Goal: Transaction & Acquisition: Download file/media

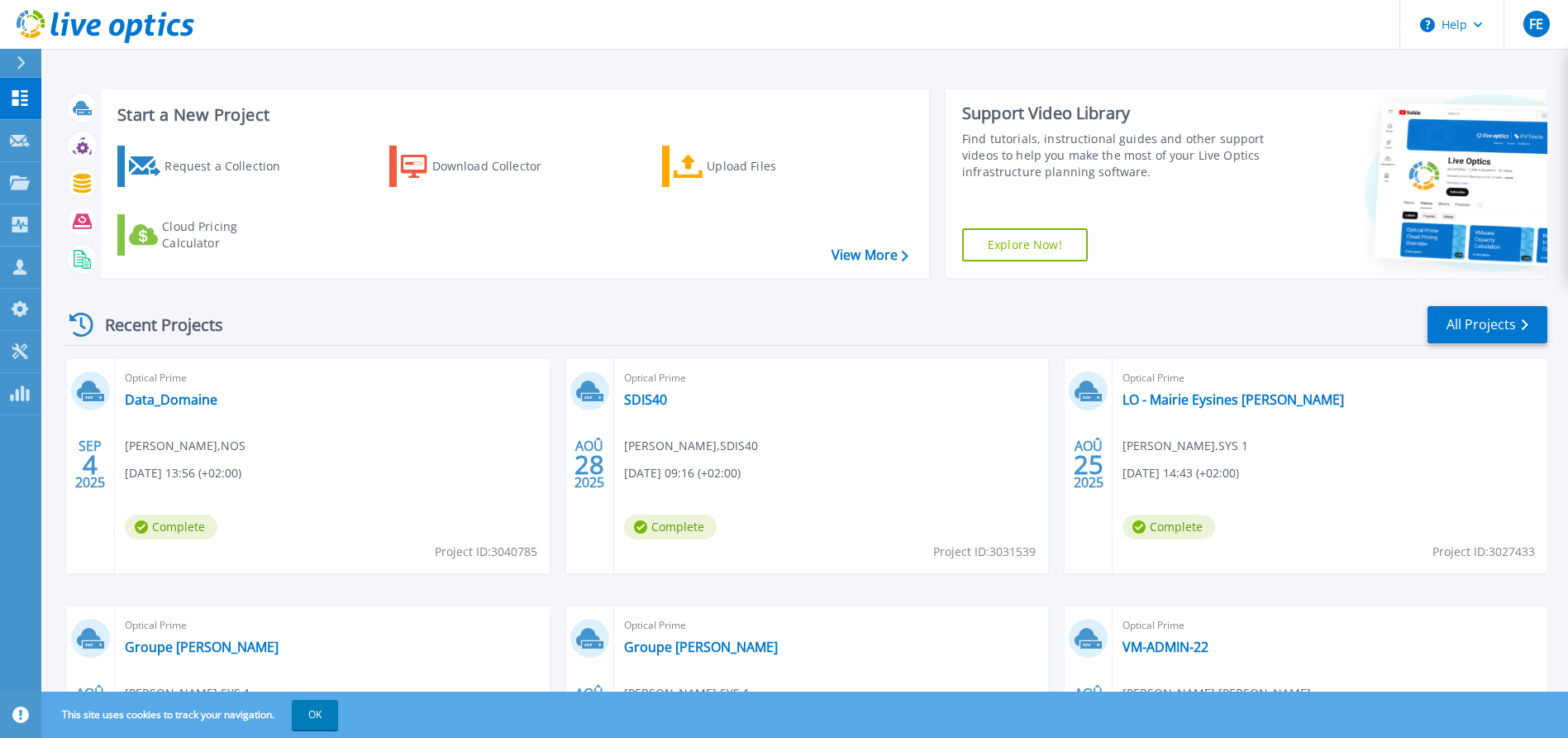
click at [5, 108] on link "Dashboard Dashboard" at bounding box center [20, 99] width 41 height 42
click at [16, 102] on icon at bounding box center [20, 98] width 16 height 16
click at [1534, 33] on div "FE" at bounding box center [1536, 24] width 26 height 26
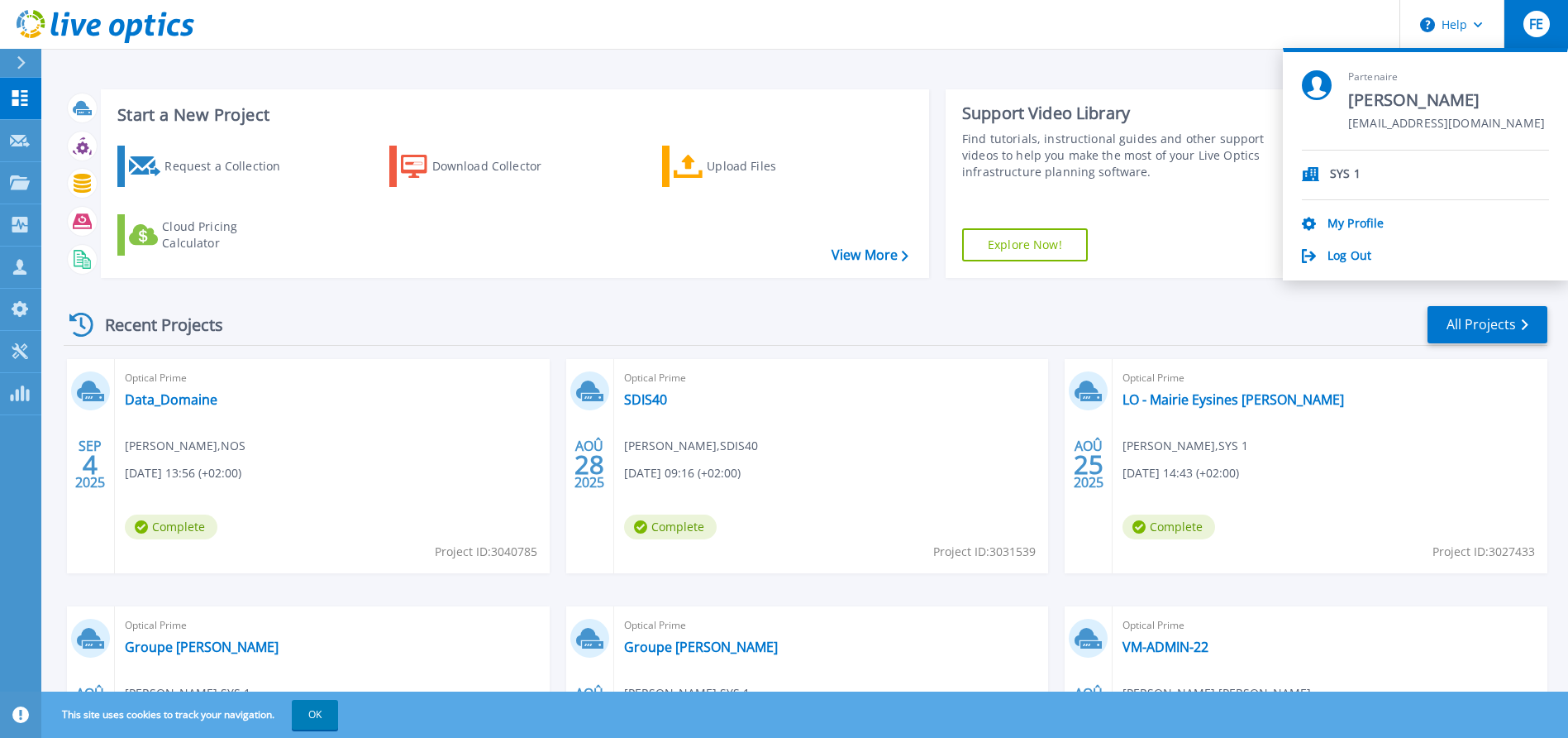
click at [1181, 39] on header "Help FE Partenaire [PERSON_NAME] [EMAIL_ADDRESS][DOMAIN_NAME] SYS 1 My Profile …" at bounding box center [784, 25] width 1568 height 50
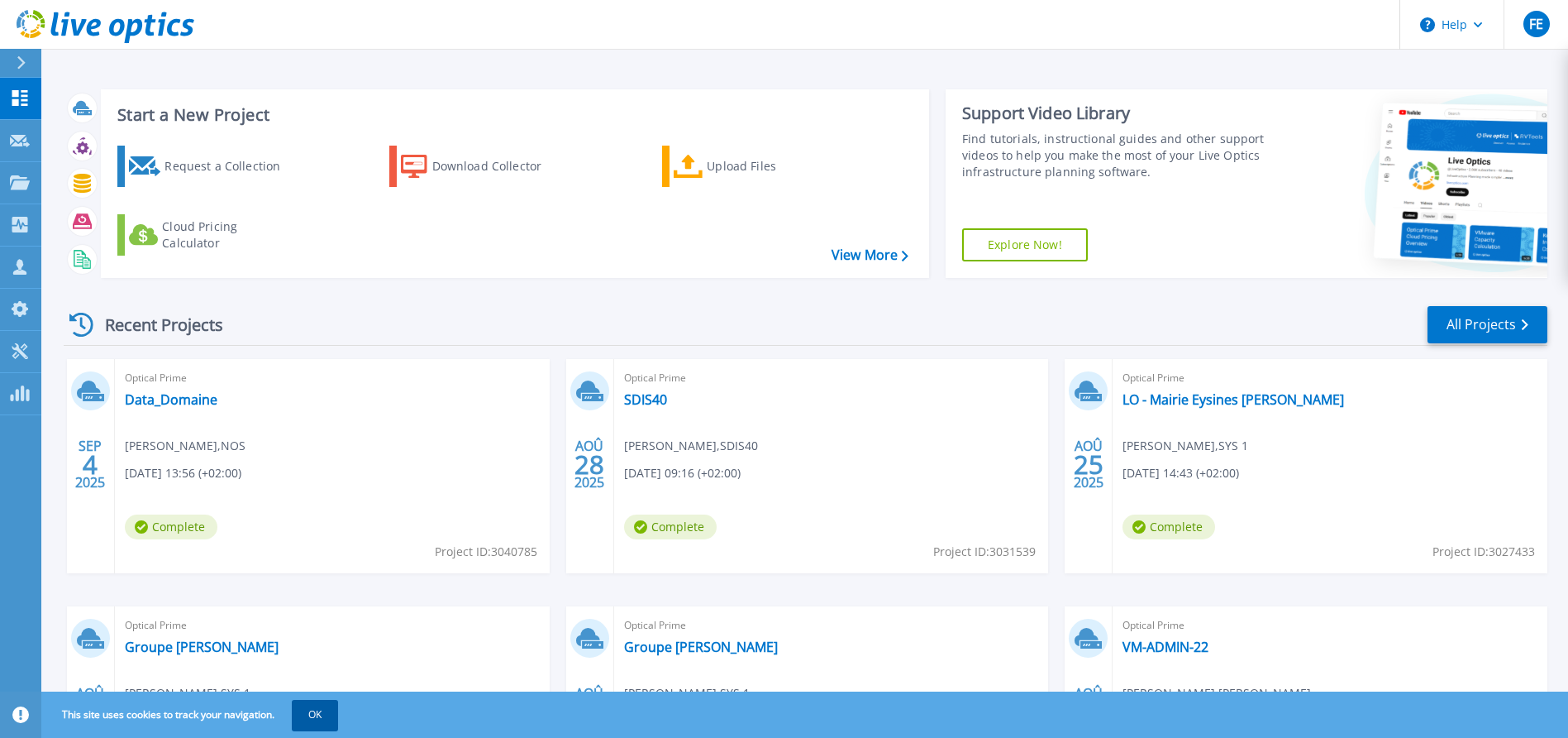
click at [316, 713] on button "OK" at bounding box center [314, 714] width 46 height 30
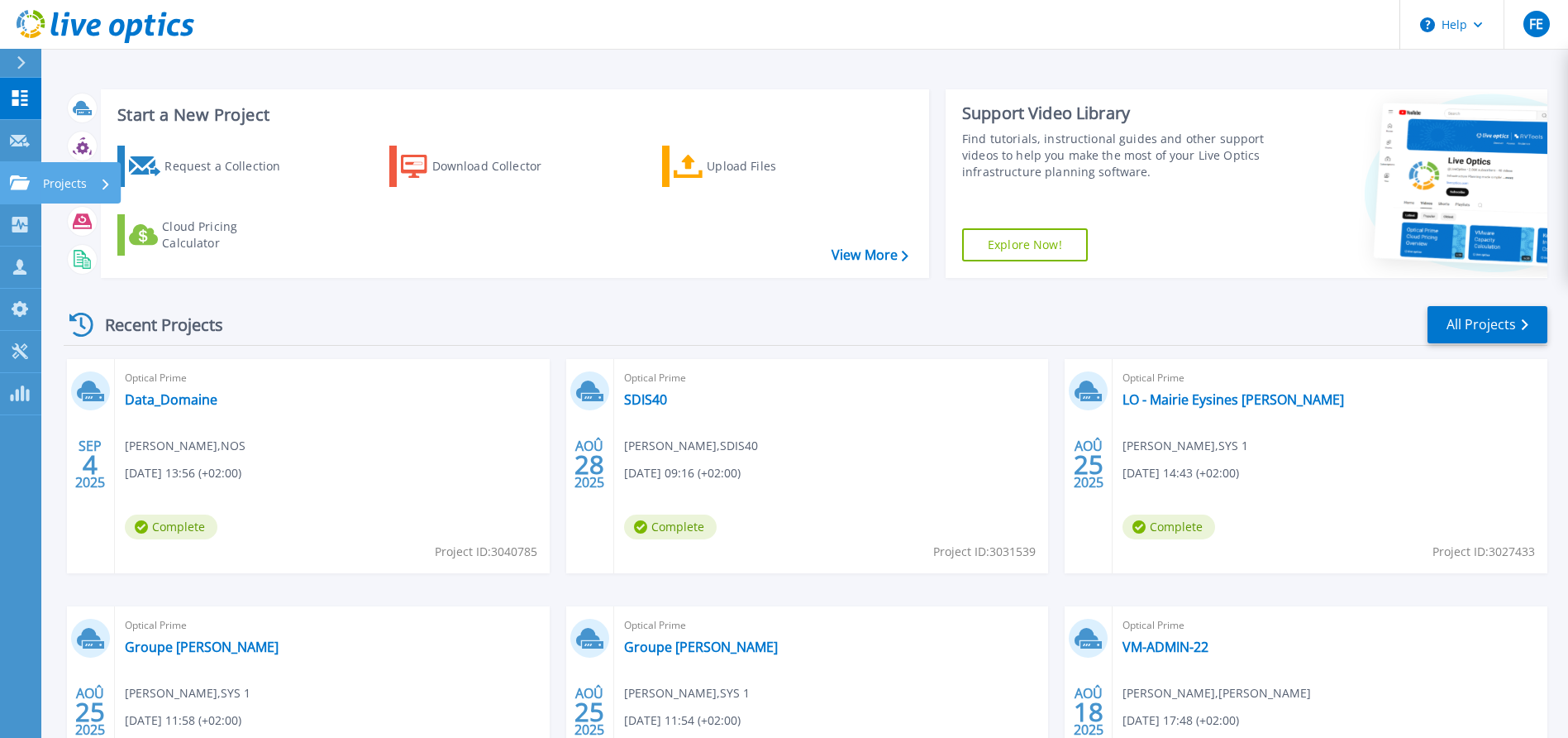
click at [81, 188] on p "Projects" at bounding box center [65, 183] width 44 height 43
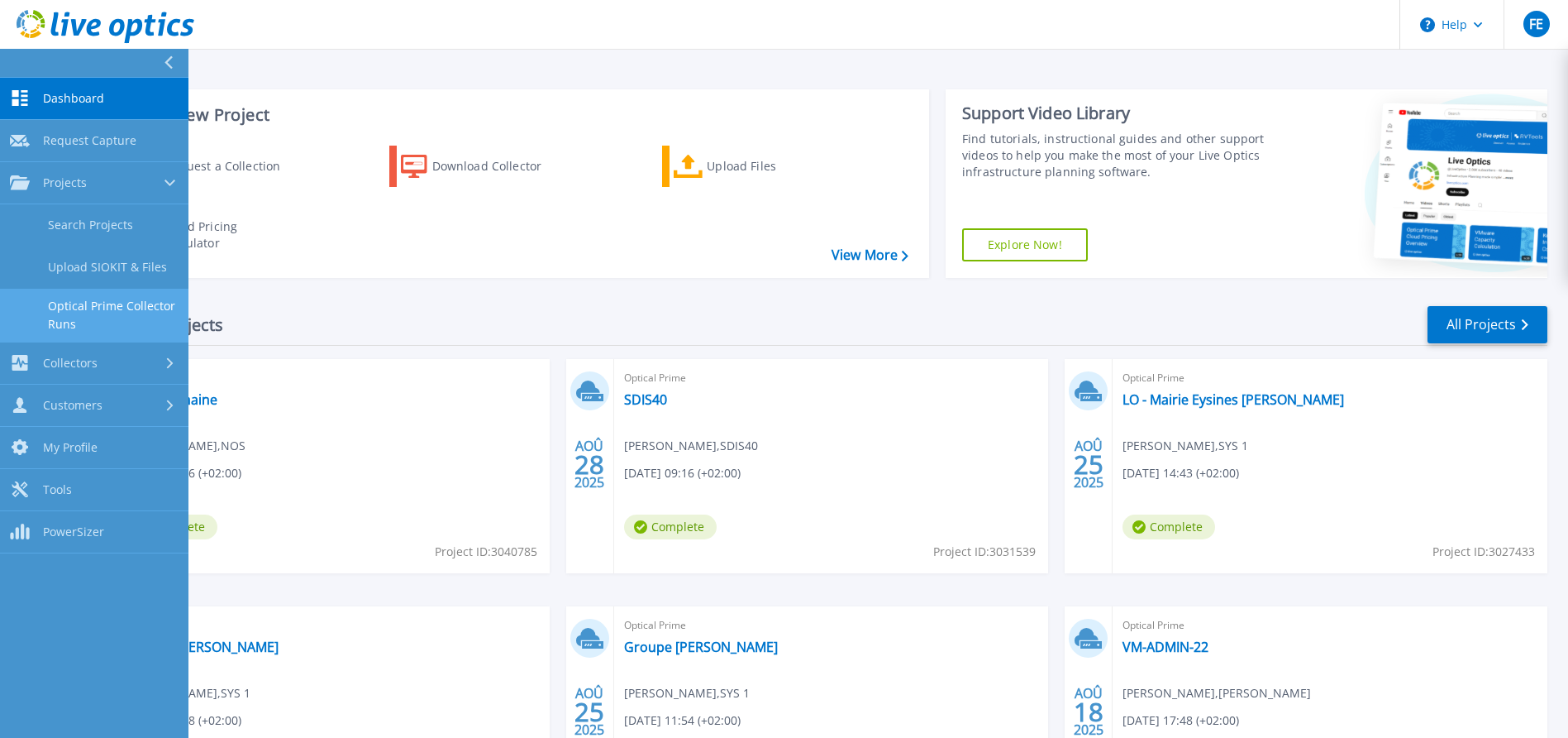
click at [97, 316] on link "Optical Prime Collector Runs" at bounding box center [94, 315] width 188 height 53
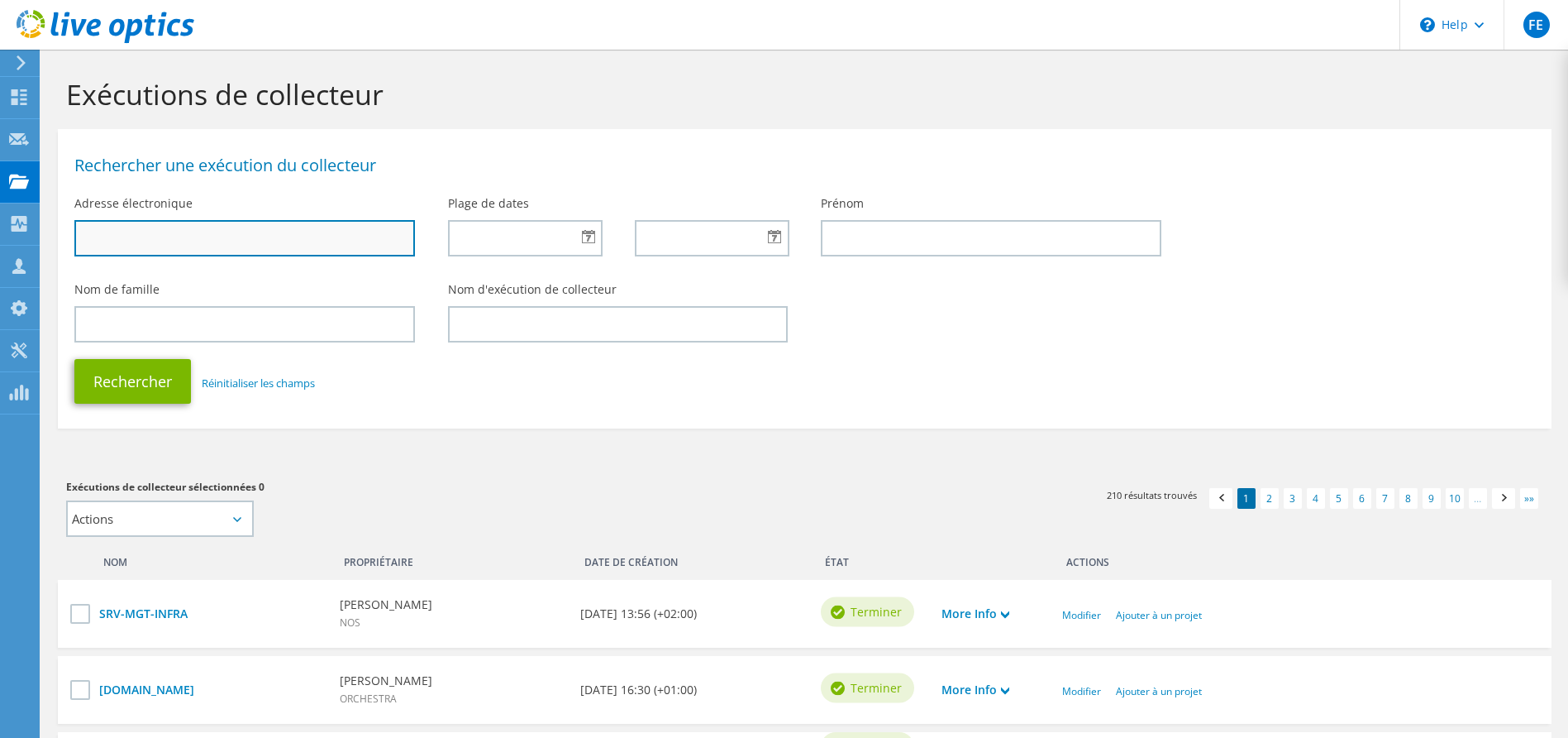
click at [170, 241] on input "text" at bounding box center [244, 238] width 341 height 37
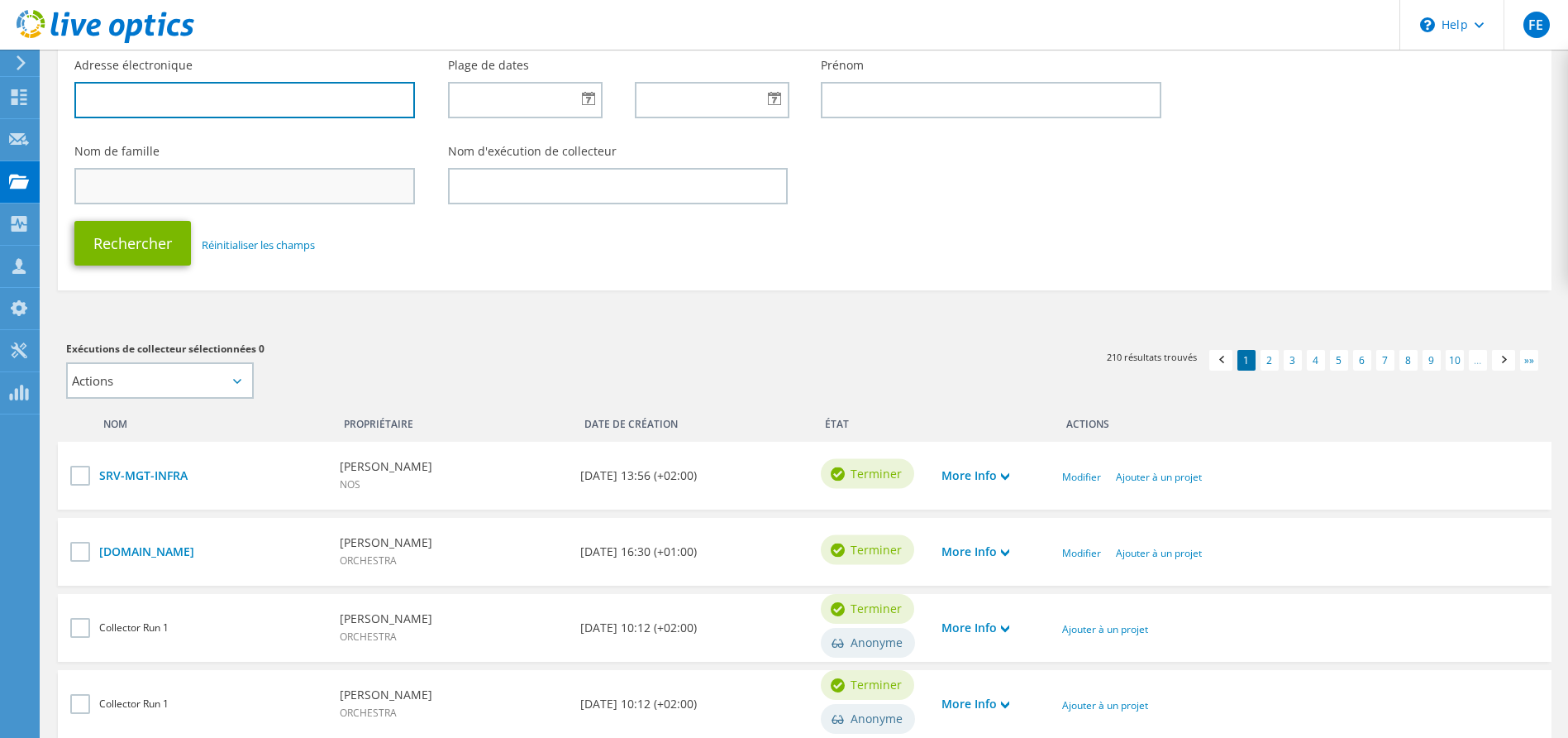
scroll to position [55, 0]
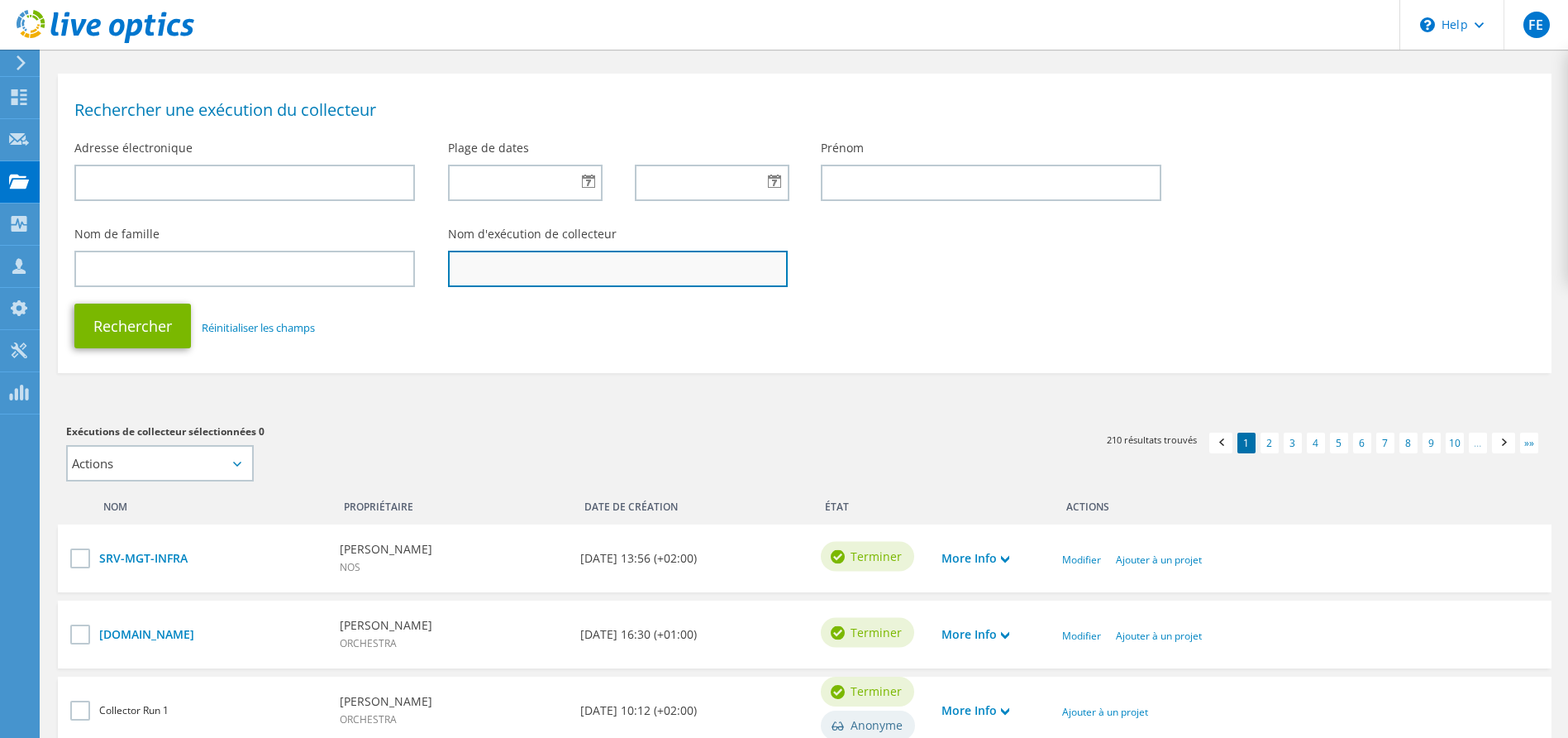
click at [605, 259] on input "text" at bounding box center [618, 269] width 341 height 37
type input "IDB"
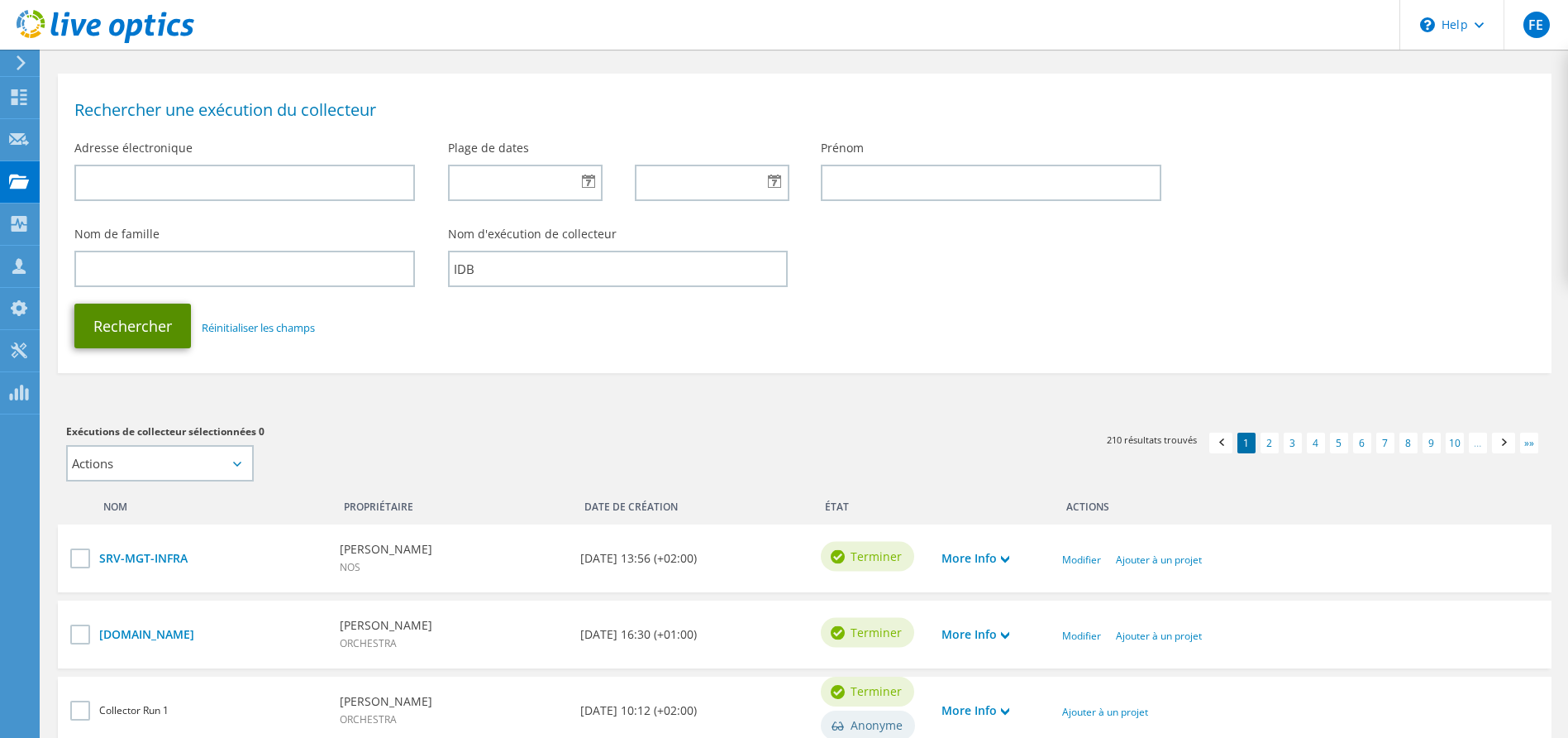
click at [157, 345] on button "Rechercher" at bounding box center [132, 325] width 117 height 45
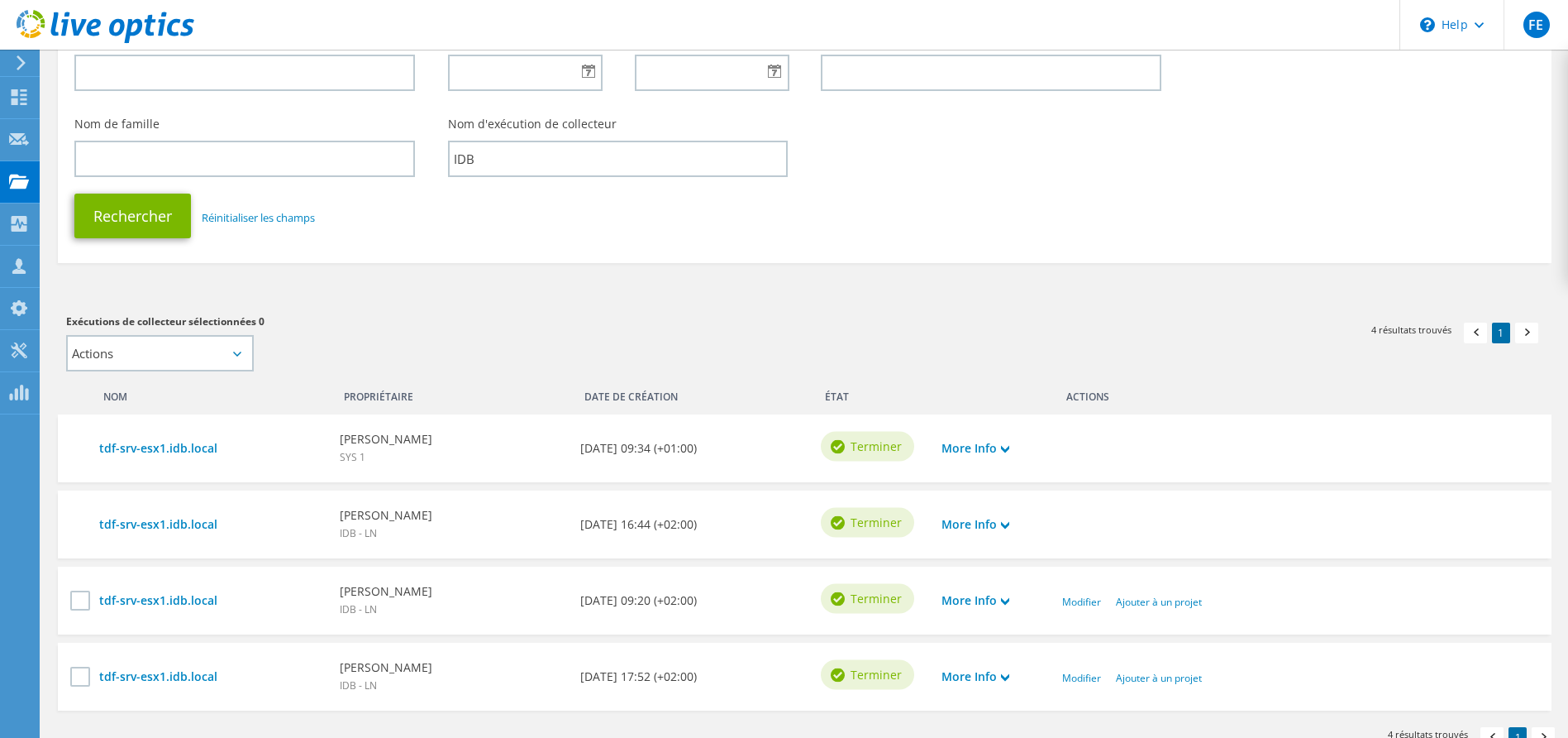
scroll to position [263, 0]
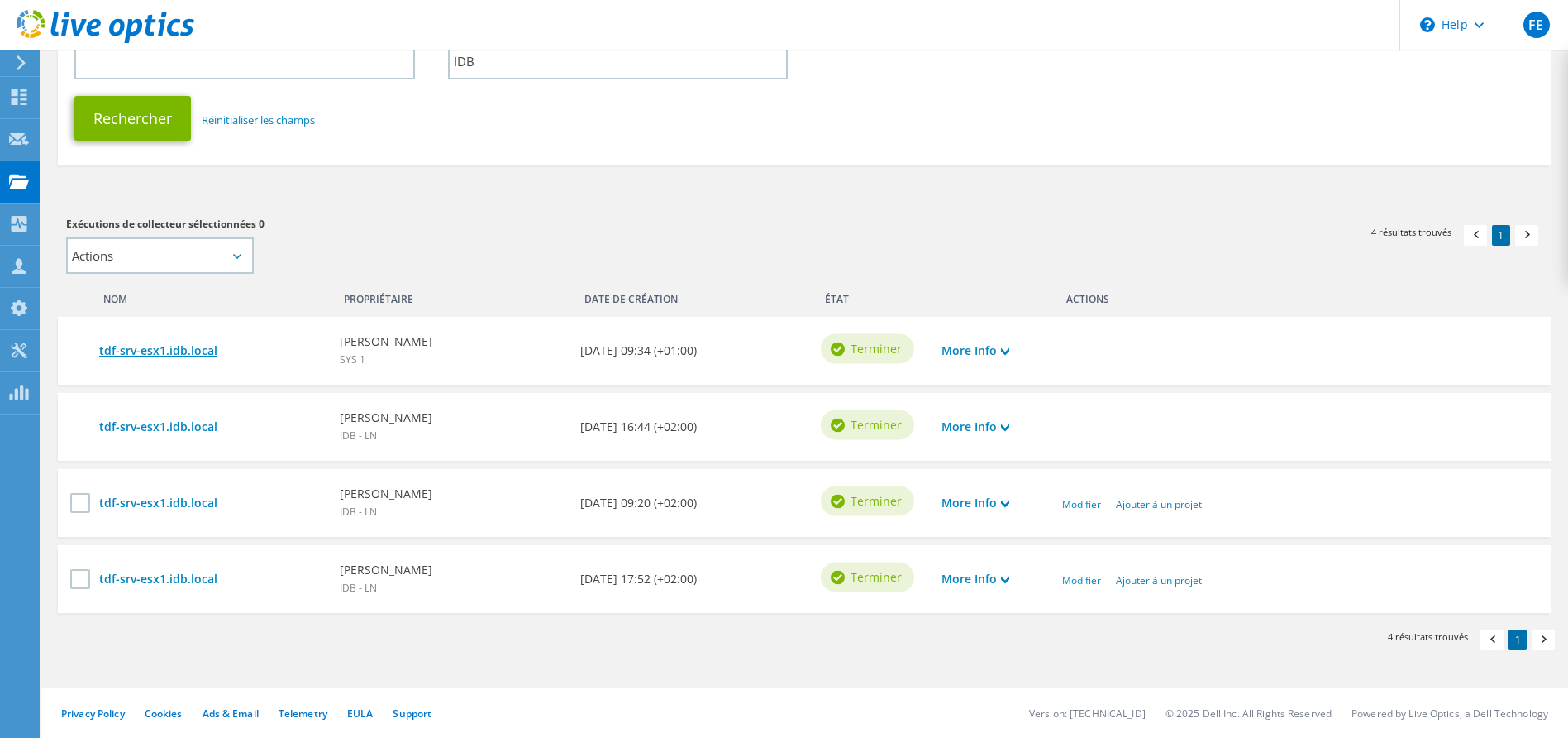
click at [140, 351] on link "tdf-srv-esx1.idb.local" at bounding box center [211, 351] width 224 height 18
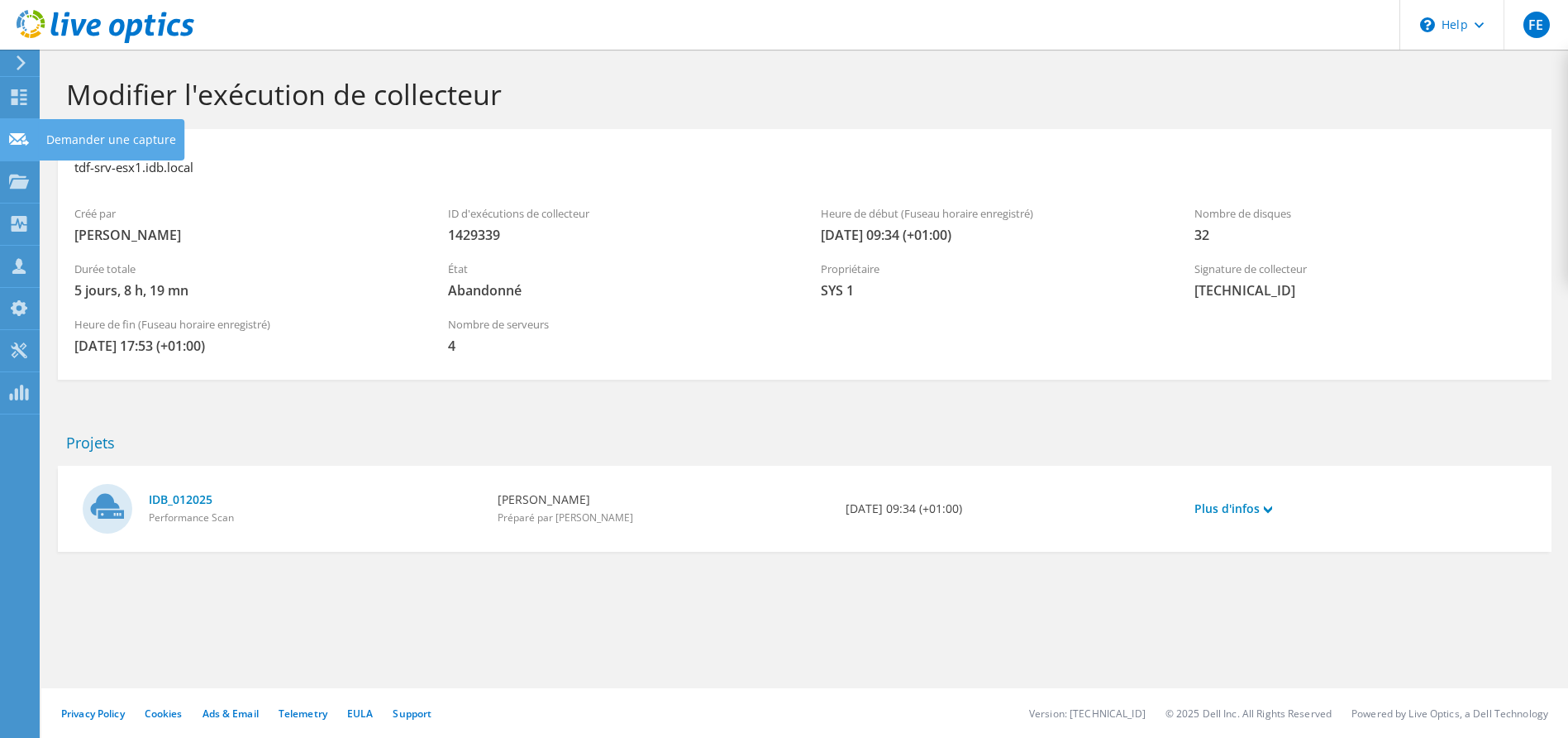
click at [76, 137] on div "Demander une capture" at bounding box center [110, 139] width 146 height 41
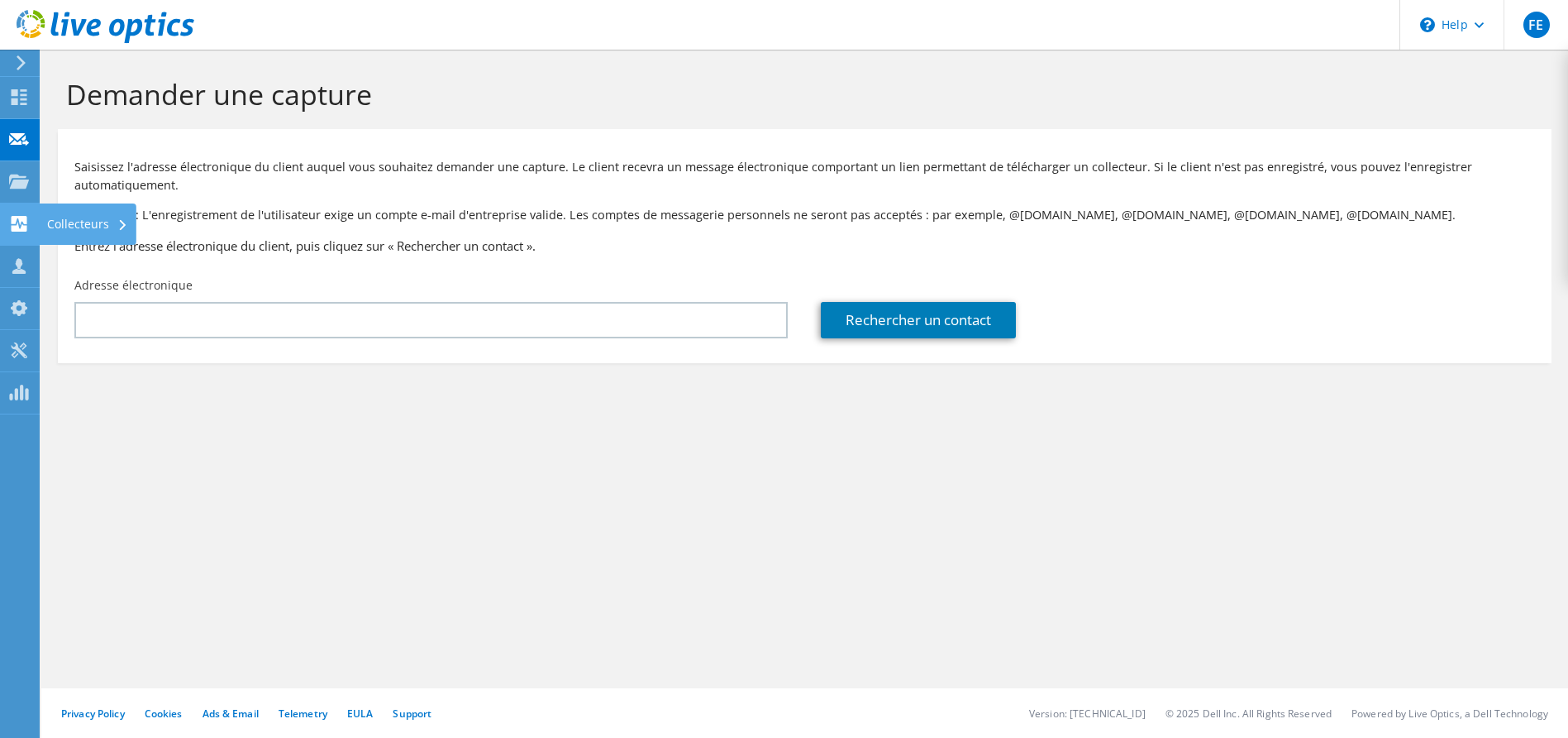
click at [71, 226] on div "Collecteurs" at bounding box center [87, 224] width 97 height 41
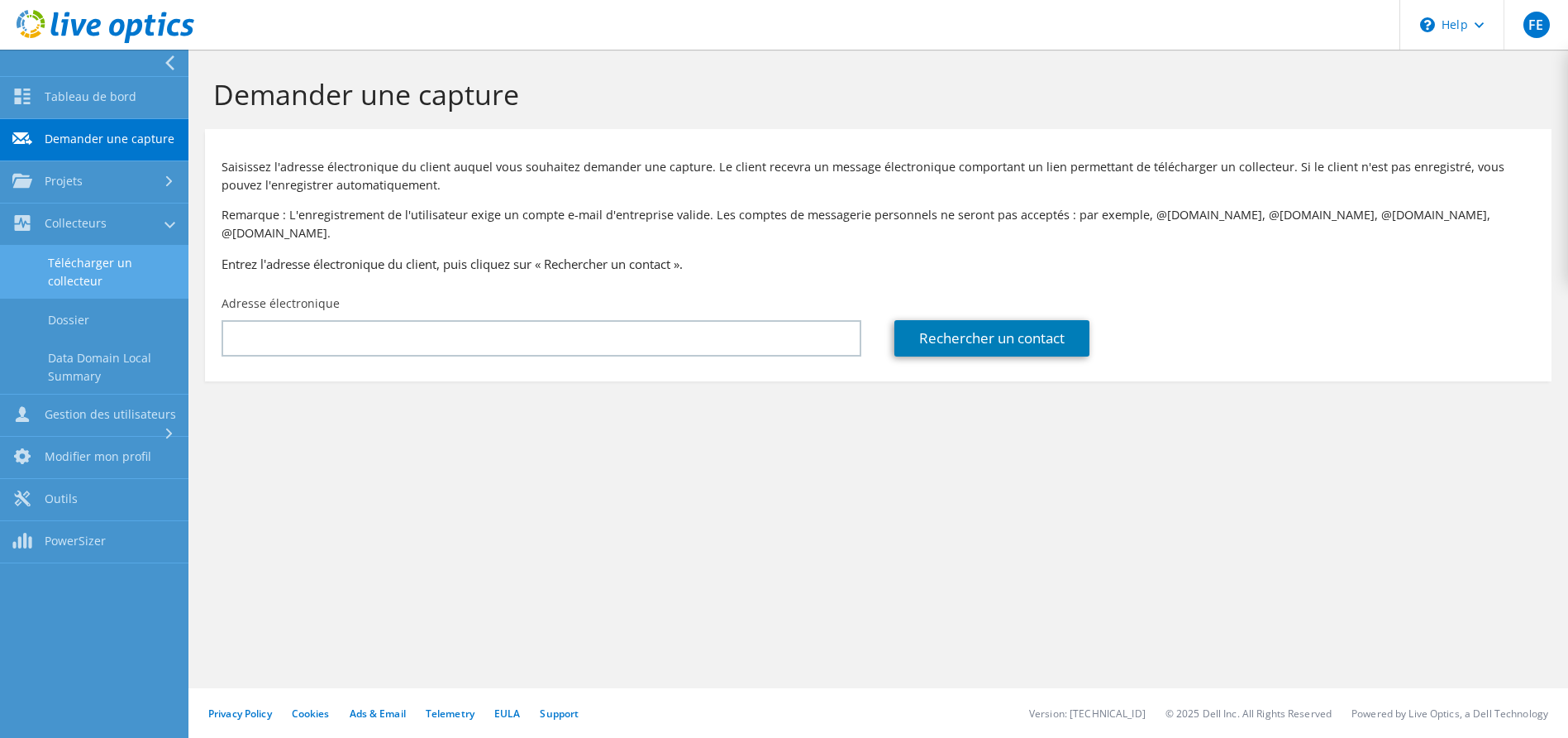
click at [78, 287] on link "Télécharger un collecteur" at bounding box center [94, 272] width 188 height 53
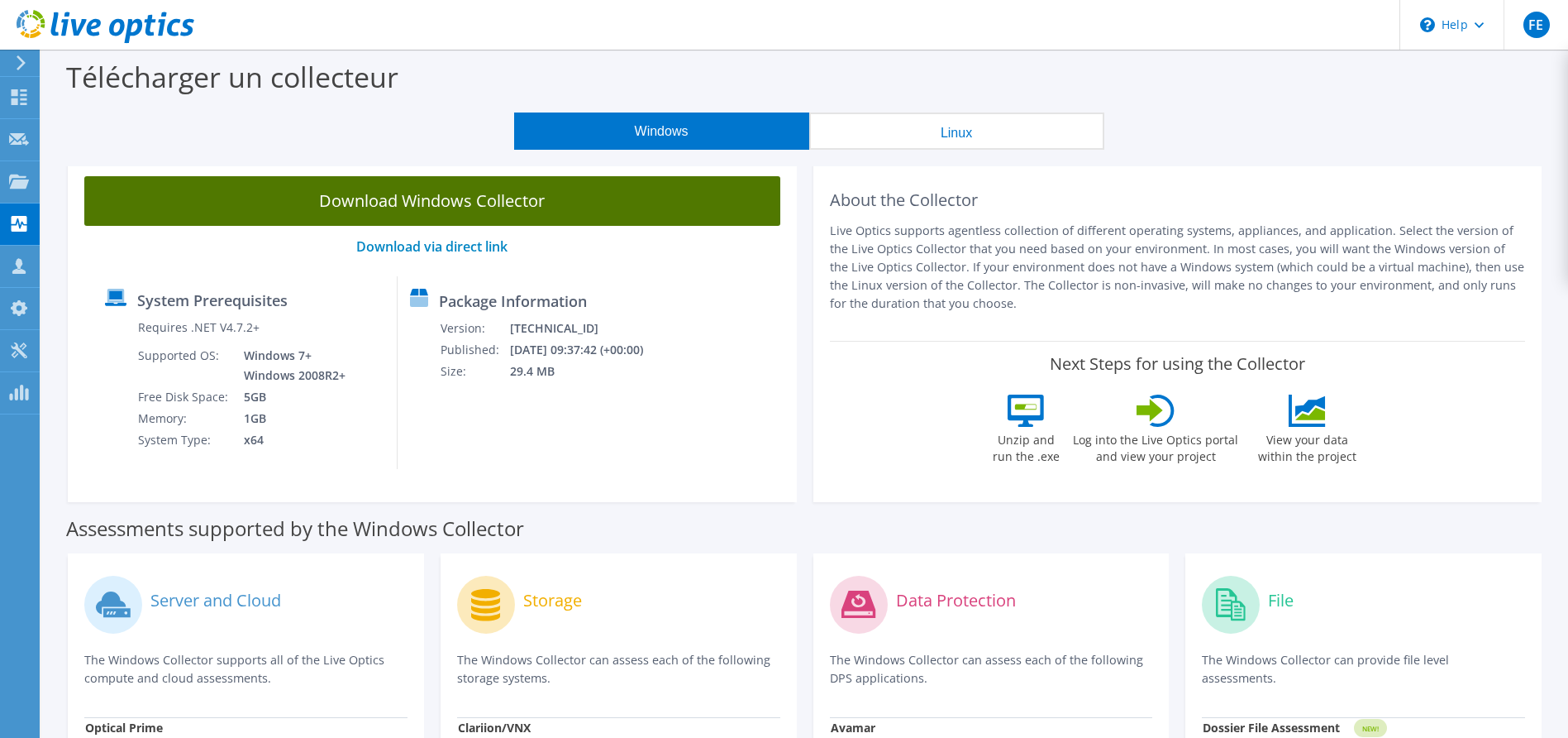
click at [596, 200] on link "Download Windows Collector" at bounding box center [432, 201] width 696 height 50
